Goal: Information Seeking & Learning: Learn about a topic

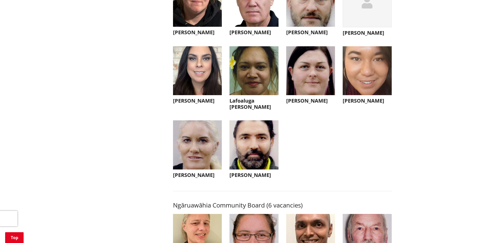
scroll to position [1413, 0]
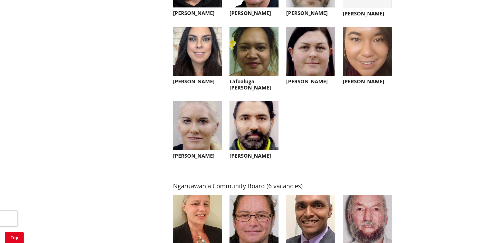
click at [260, 137] on img "button" at bounding box center [254, 125] width 49 height 49
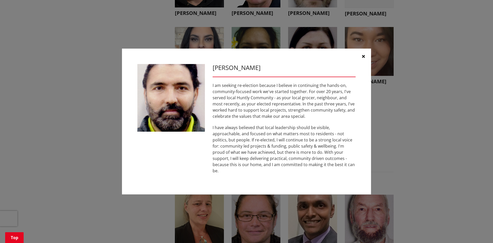
click at [363, 57] on button "button" at bounding box center [363, 56] width 15 height 15
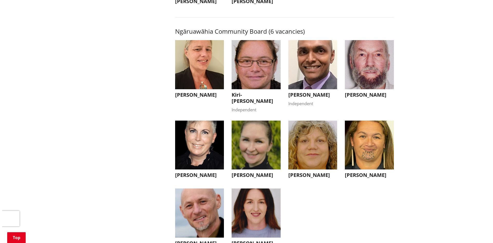
scroll to position [1567, 0]
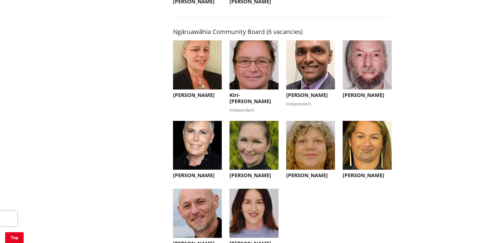
click at [304, 73] on img "button" at bounding box center [310, 64] width 49 height 49
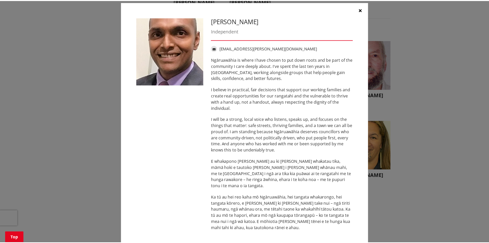
scroll to position [0, 0]
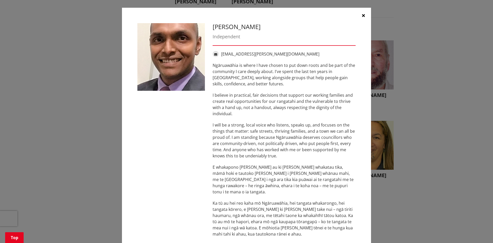
click at [362, 13] on icon "button" at bounding box center [363, 15] width 3 height 4
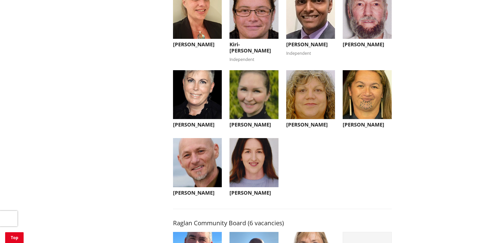
scroll to position [1618, 0]
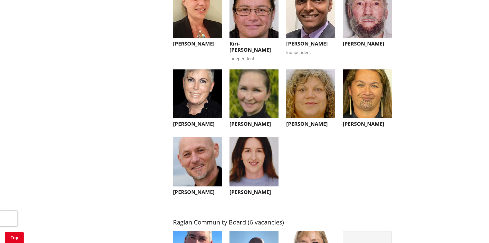
click at [264, 109] on img "button" at bounding box center [254, 93] width 49 height 49
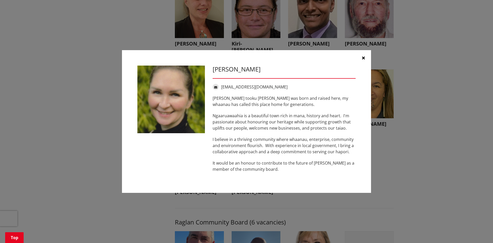
click at [362, 59] on icon "button" at bounding box center [363, 58] width 3 height 4
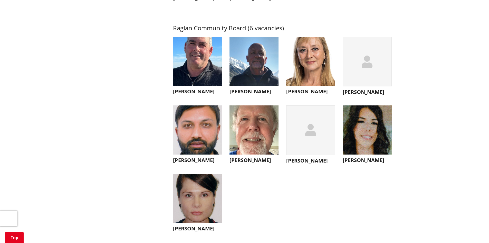
scroll to position [1824, 0]
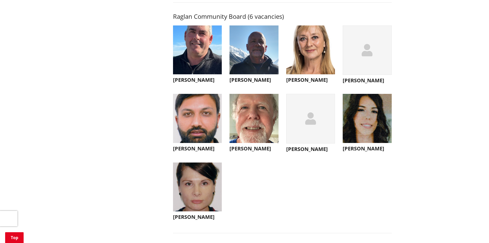
click at [203, 139] on img "button" at bounding box center [197, 118] width 49 height 49
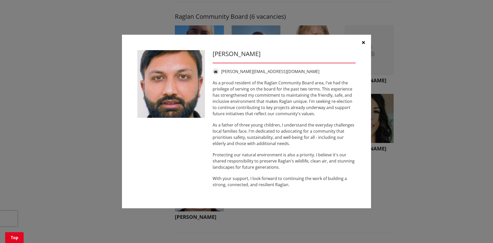
click at [362, 41] on icon "button" at bounding box center [363, 42] width 3 height 4
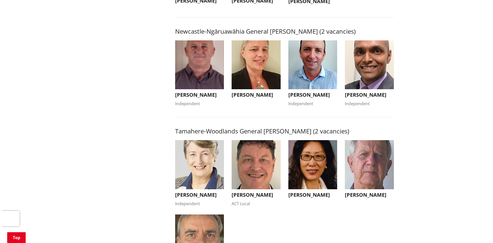
scroll to position [385, 0]
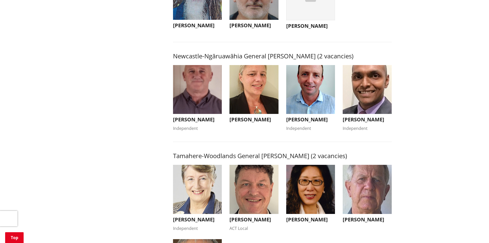
click at [317, 109] on img "button" at bounding box center [310, 89] width 49 height 49
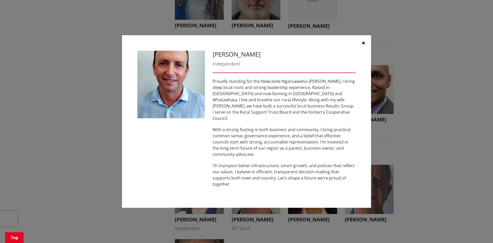
click at [362, 45] on icon "button" at bounding box center [363, 43] width 3 height 4
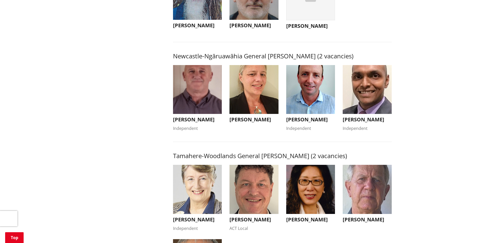
click at [373, 100] on img "button" at bounding box center [367, 89] width 49 height 49
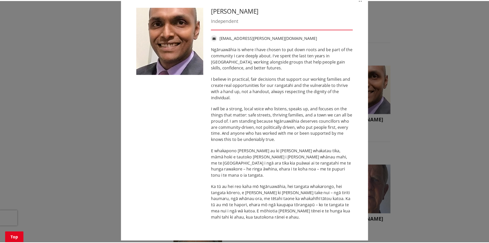
scroll to position [0, 0]
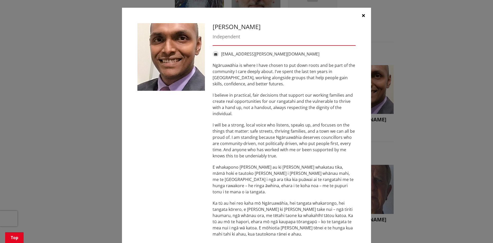
click at [360, 16] on button "button" at bounding box center [363, 15] width 15 height 15
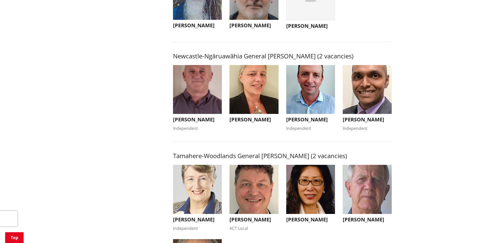
click at [268, 104] on img "button" at bounding box center [254, 89] width 49 height 49
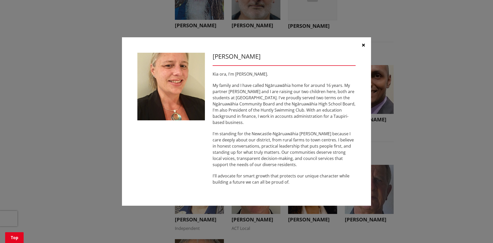
click at [364, 47] on icon "button" at bounding box center [363, 45] width 3 height 4
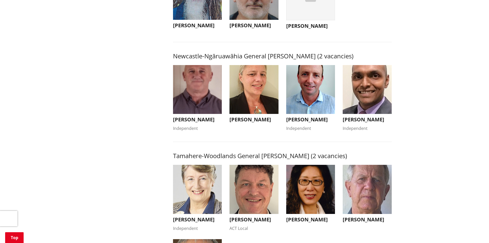
click at [207, 106] on img "button" at bounding box center [197, 89] width 49 height 49
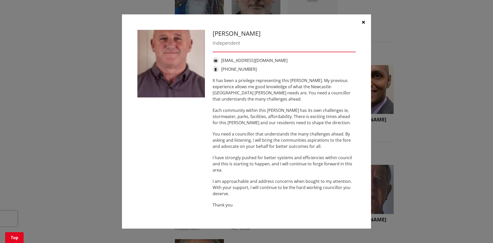
click at [363, 21] on icon "button" at bounding box center [363, 22] width 3 height 4
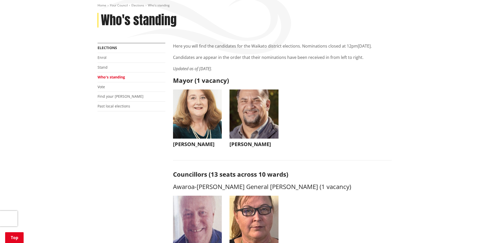
scroll to position [51, 0]
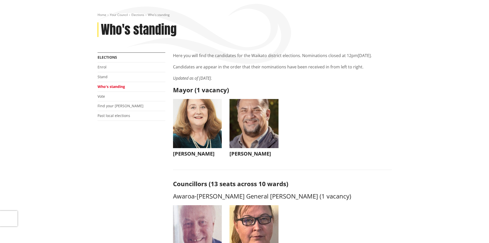
click at [199, 129] on img "button" at bounding box center [197, 123] width 49 height 49
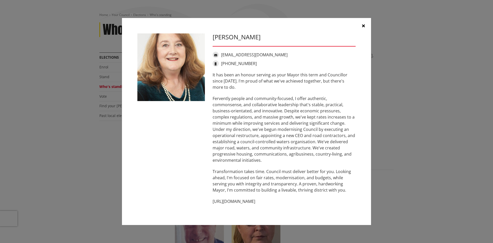
click at [362, 25] on icon "button" at bounding box center [363, 26] width 3 height 4
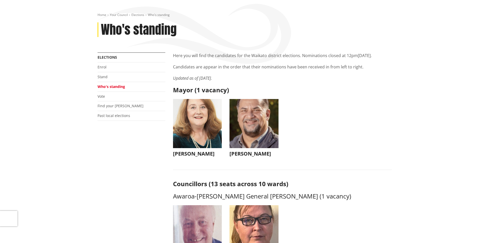
click at [248, 116] on img "button" at bounding box center [254, 123] width 49 height 49
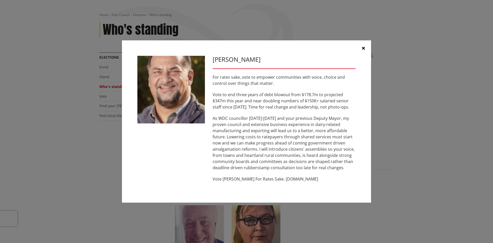
click at [362, 48] on icon "button" at bounding box center [363, 48] width 3 height 4
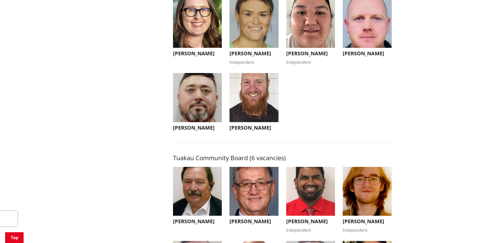
scroll to position [2234, 0]
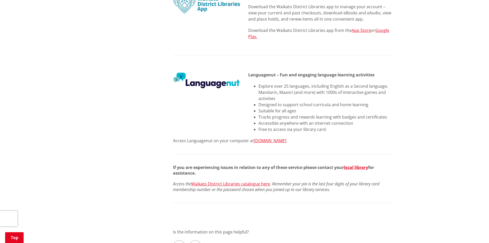
scroll to position [591, 0]
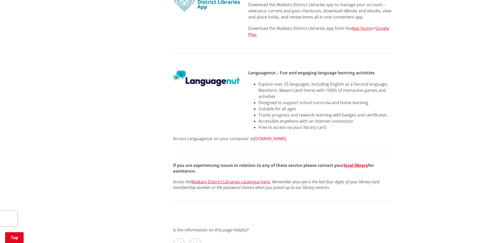
click at [261, 136] on link "Languagenut.com" at bounding box center [270, 139] width 32 height 6
